Goal: Task Accomplishment & Management: Manage account settings

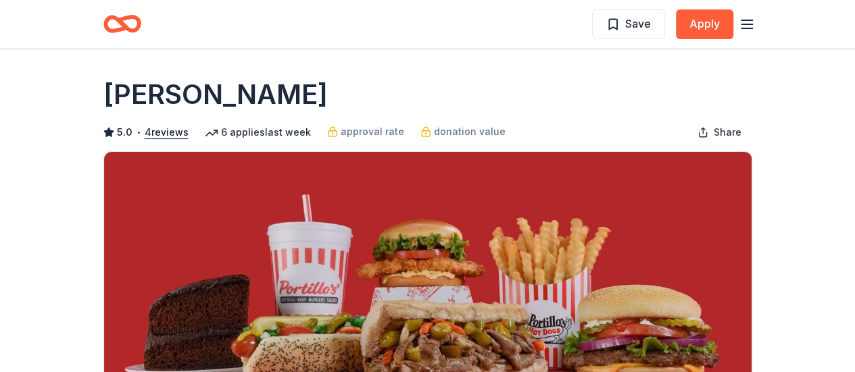
click at [745, 27] on icon "button" at bounding box center [747, 24] width 16 height 16
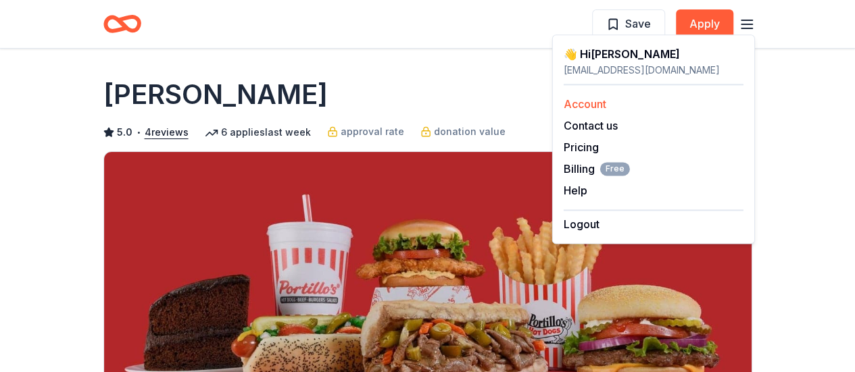
click at [587, 103] on link "Account" at bounding box center [585, 104] width 43 height 14
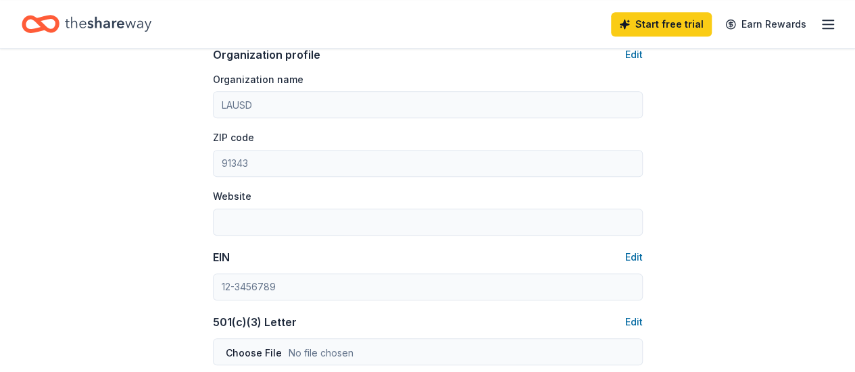
scroll to position [473, 0]
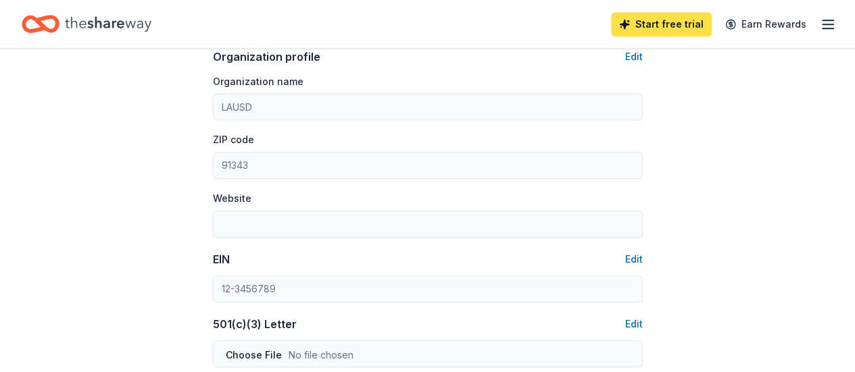
click at [700, 15] on link "Start free trial" at bounding box center [661, 24] width 101 height 24
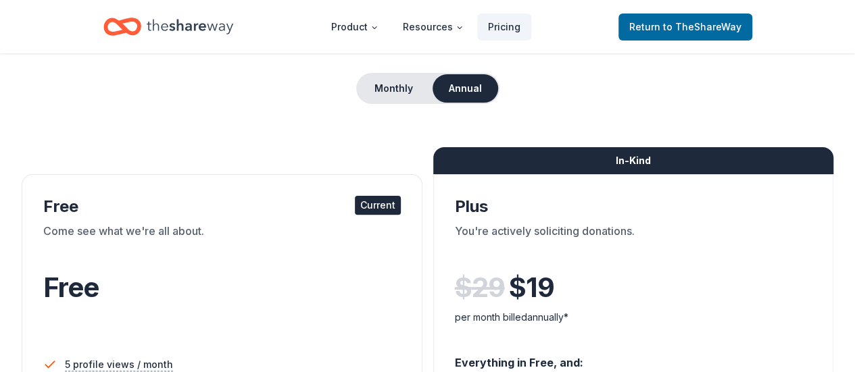
scroll to position [203, 0]
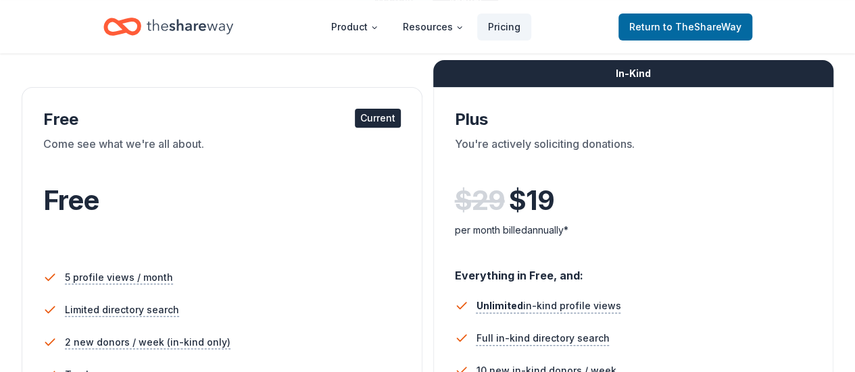
click at [105, 135] on div "Free Current Come see what we're all about. Free" at bounding box center [222, 182] width 358 height 147
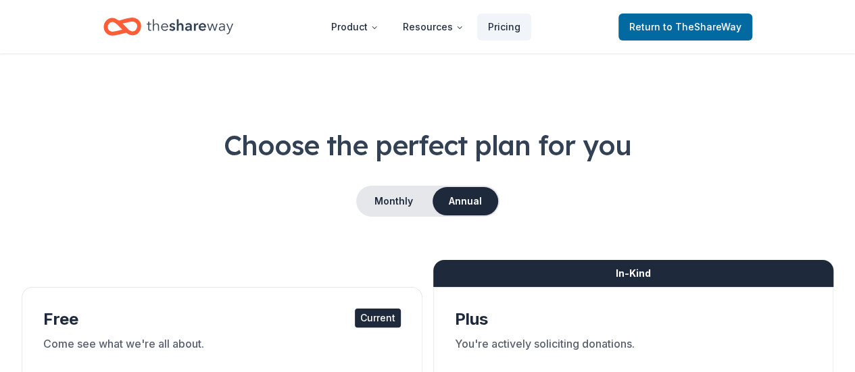
scroll to position [0, 0]
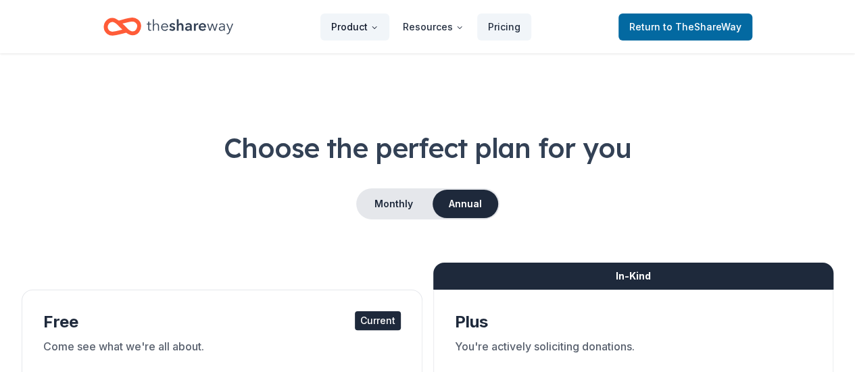
click at [366, 23] on button "Product" at bounding box center [354, 27] width 69 height 27
click at [359, 26] on button "Product" at bounding box center [354, 27] width 69 height 27
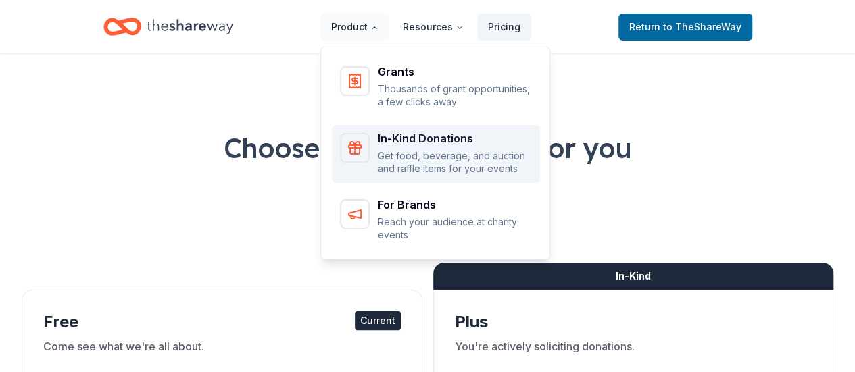
click at [438, 144] on div "In-Kind Donations" at bounding box center [455, 138] width 154 height 11
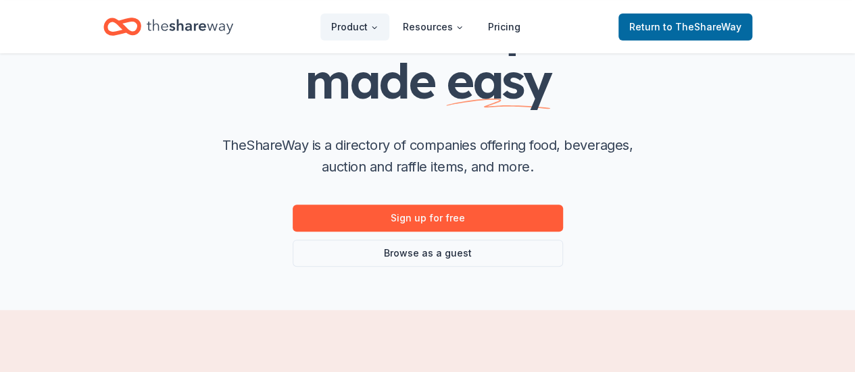
scroll to position [203, 0]
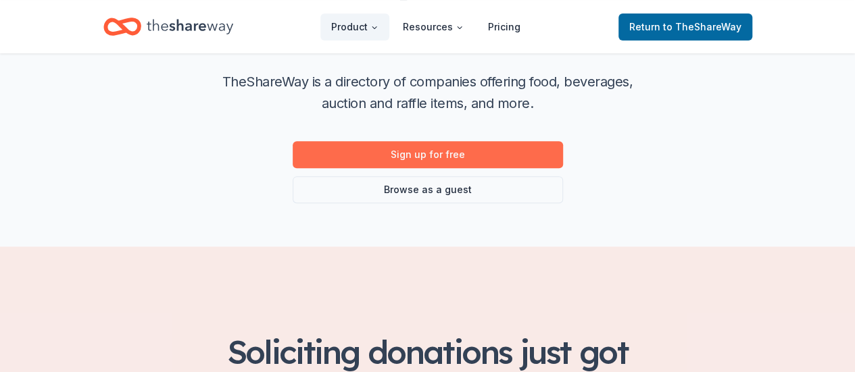
click at [511, 156] on link "Sign up for free" at bounding box center [428, 154] width 270 height 27
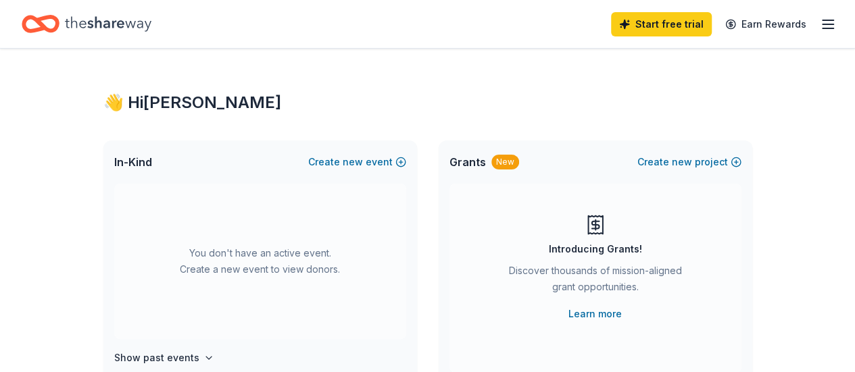
click at [151, 105] on div "👋 Hi [PERSON_NAME]" at bounding box center [427, 103] width 649 height 22
click at [114, 29] on icon "Home" at bounding box center [108, 24] width 87 height 28
